Goal: Entertainment & Leisure: Consume media (video, audio)

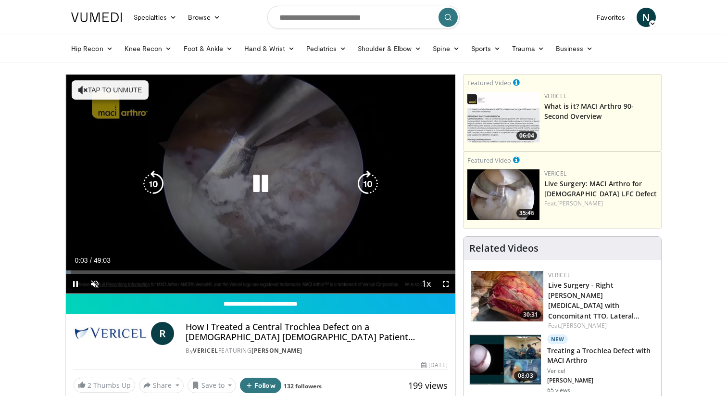
click at [133, 90] on button "Tap to unmute" at bounding box center [110, 89] width 77 height 19
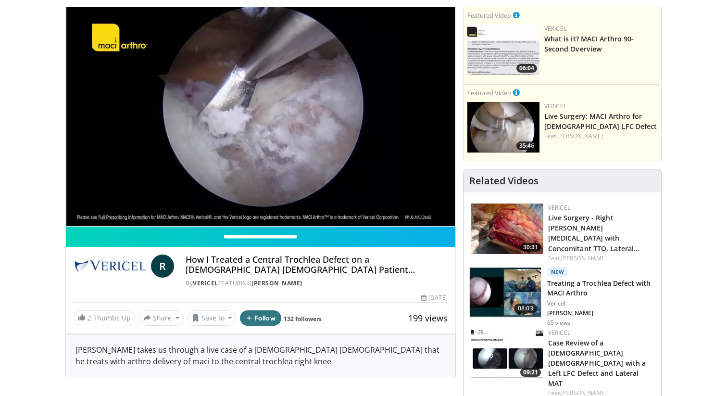
scroll to position [65, 0]
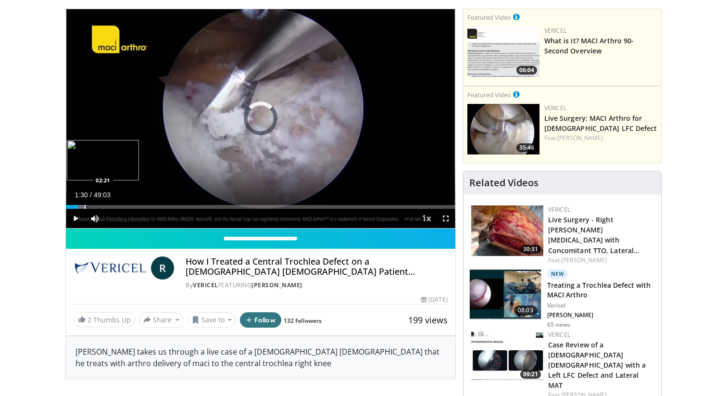
click at [85, 205] on div "Progress Bar" at bounding box center [85, 207] width 1 height 4
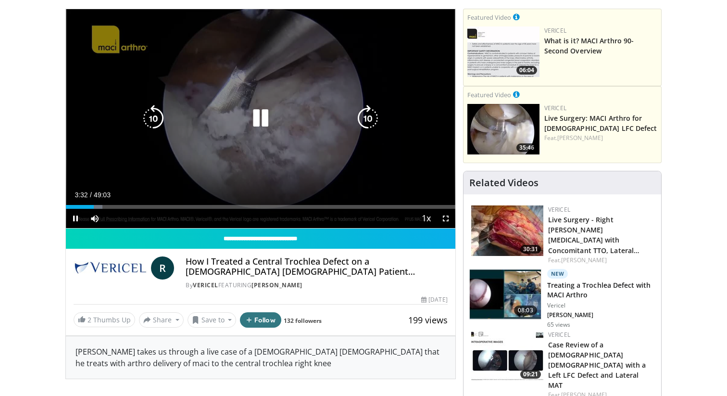
click at [260, 136] on div "10 seconds Tap to unmute" at bounding box center [260, 118] width 389 height 219
